Goal: Find contact information: Find contact information

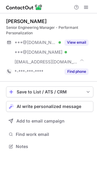
scroll to position [142, 97]
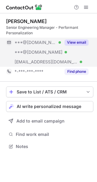
click at [75, 42] on button "View email" at bounding box center [77, 42] width 24 height 6
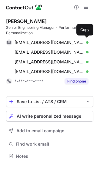
scroll to position [152, 97]
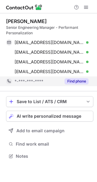
click at [75, 82] on button "Find phone" at bounding box center [77, 81] width 24 height 6
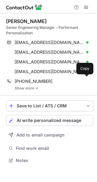
scroll to position [156, 97]
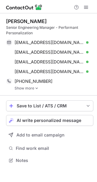
click at [36, 88] on img at bounding box center [37, 88] width 4 height 4
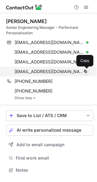
click at [84, 71] on span at bounding box center [85, 71] width 5 height 5
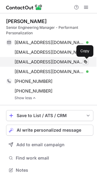
click at [87, 62] on span at bounding box center [85, 62] width 5 height 5
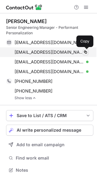
click at [84, 51] on span at bounding box center [85, 52] width 5 height 5
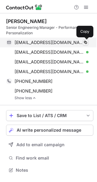
click at [84, 41] on span at bounding box center [85, 42] width 5 height 5
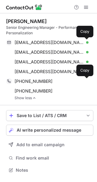
drag, startPoint x: 87, startPoint y: 83, endPoint x: 10, endPoint y: 123, distance: 86.8
click at [87, 83] on span at bounding box center [85, 81] width 5 height 5
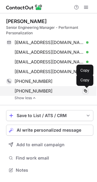
click at [86, 91] on span at bounding box center [85, 91] width 5 height 5
